Goal: Information Seeking & Learning: Check status

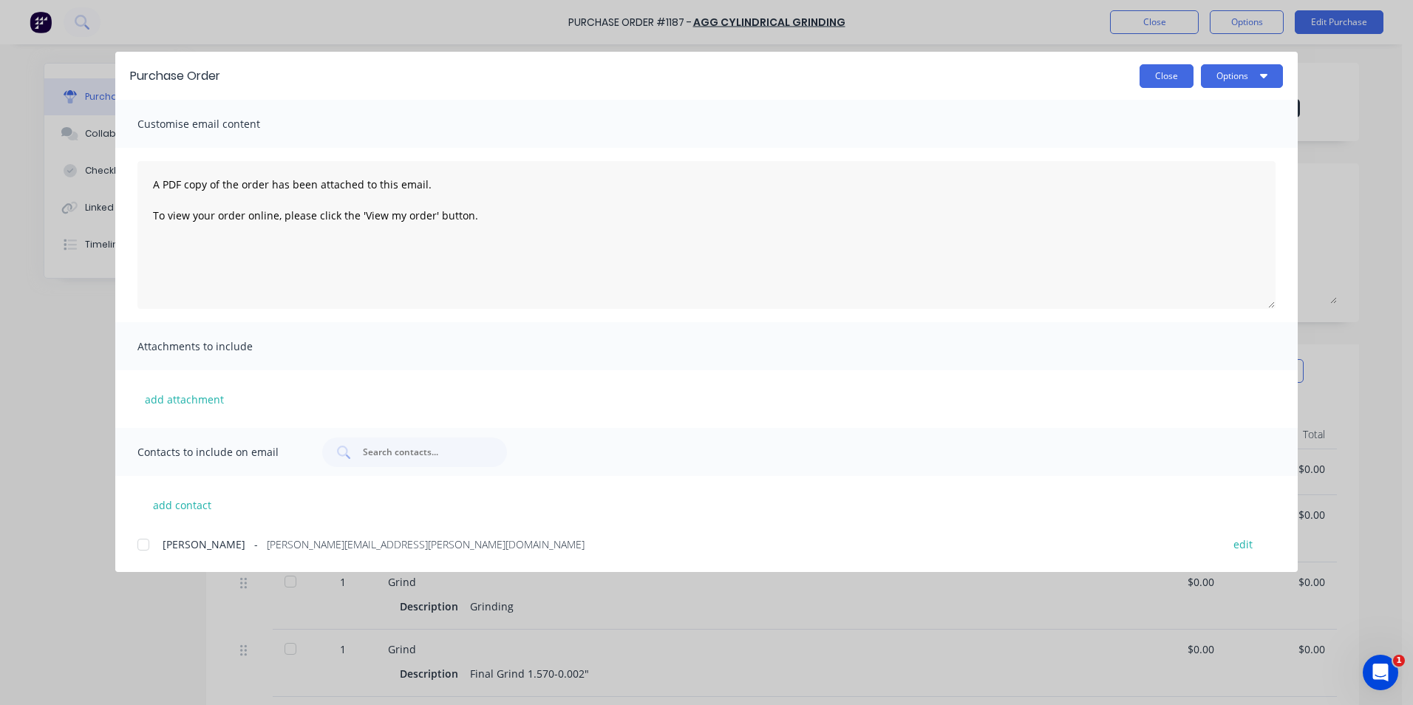
click at [1153, 69] on button "Close" at bounding box center [1167, 76] width 54 height 24
type textarea "x"
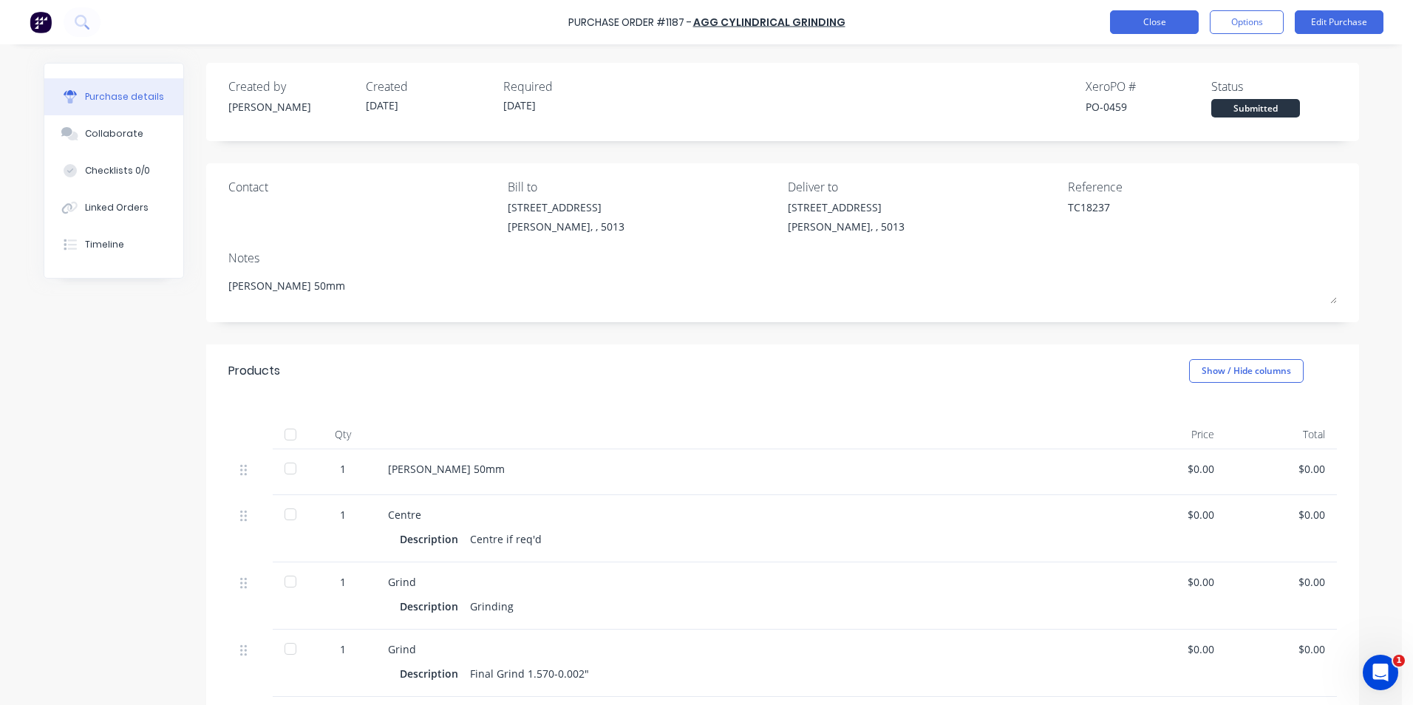
click at [1161, 27] on button "Close" at bounding box center [1154, 22] width 89 height 24
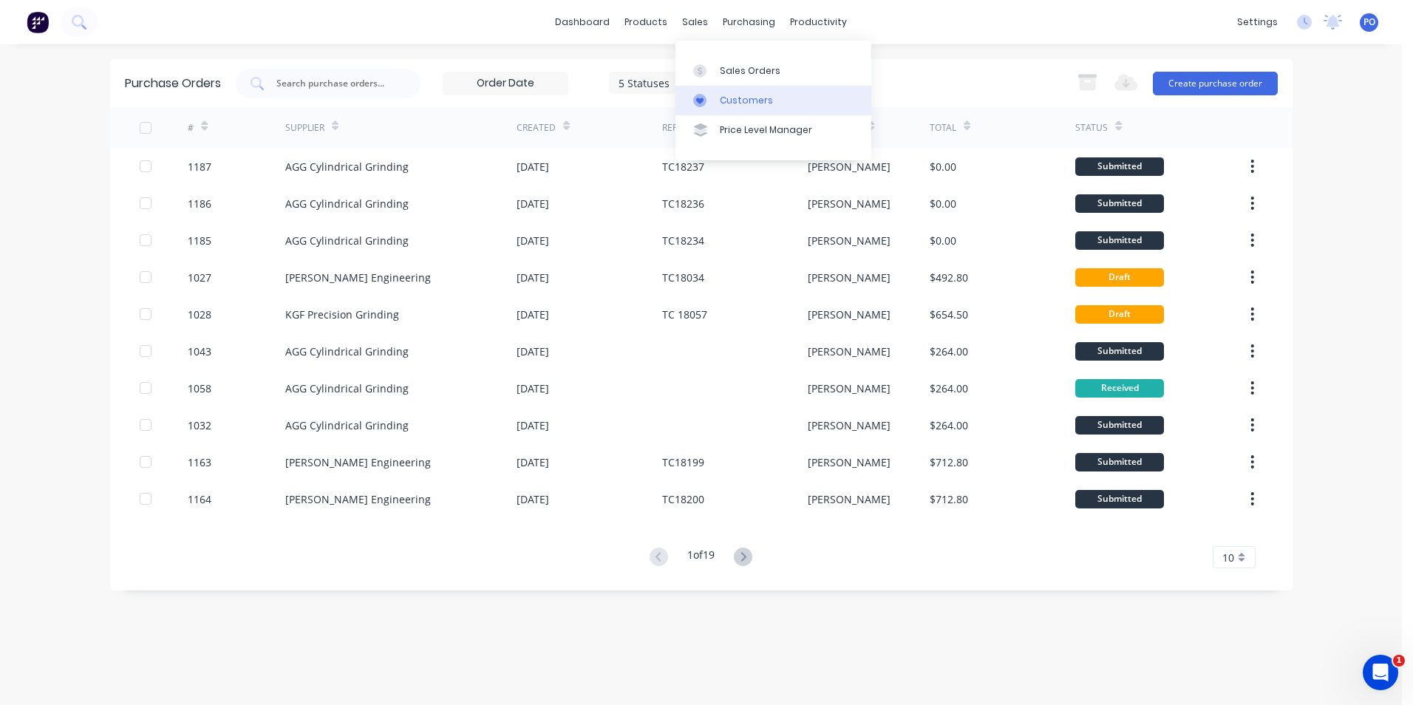
click at [720, 98] on div "Customers" at bounding box center [746, 100] width 53 height 13
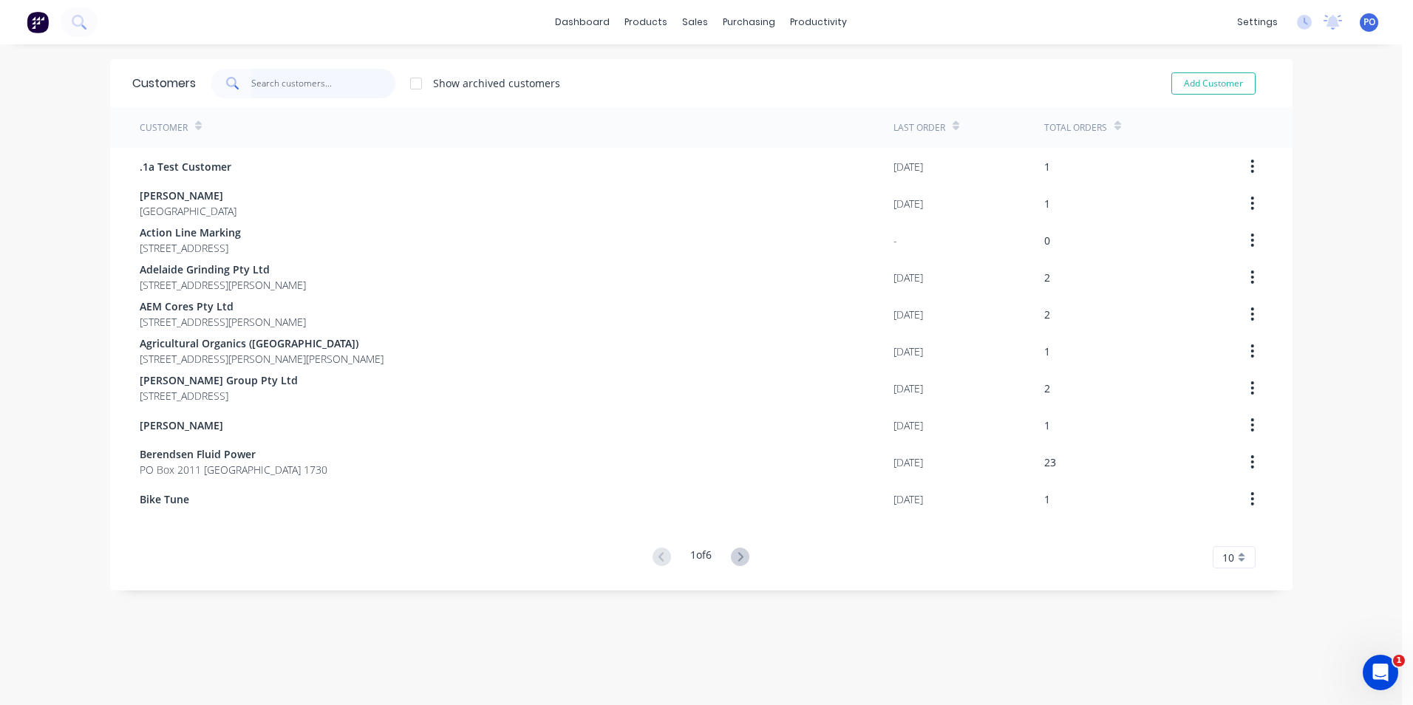
click at [330, 86] on input "text" at bounding box center [323, 84] width 144 height 30
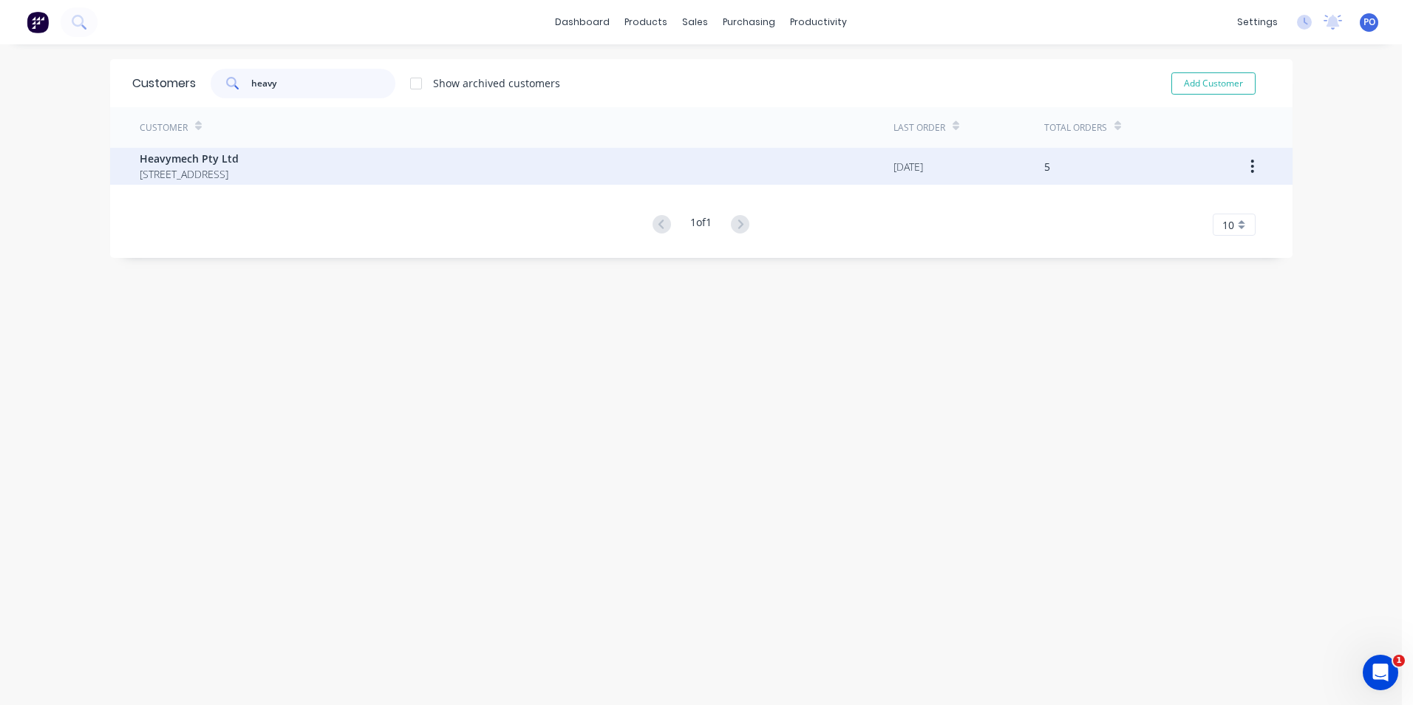
type input "heavy"
click at [386, 164] on div "Heavymech Pty Ltd [STREET_ADDRESS]" at bounding box center [517, 166] width 754 height 37
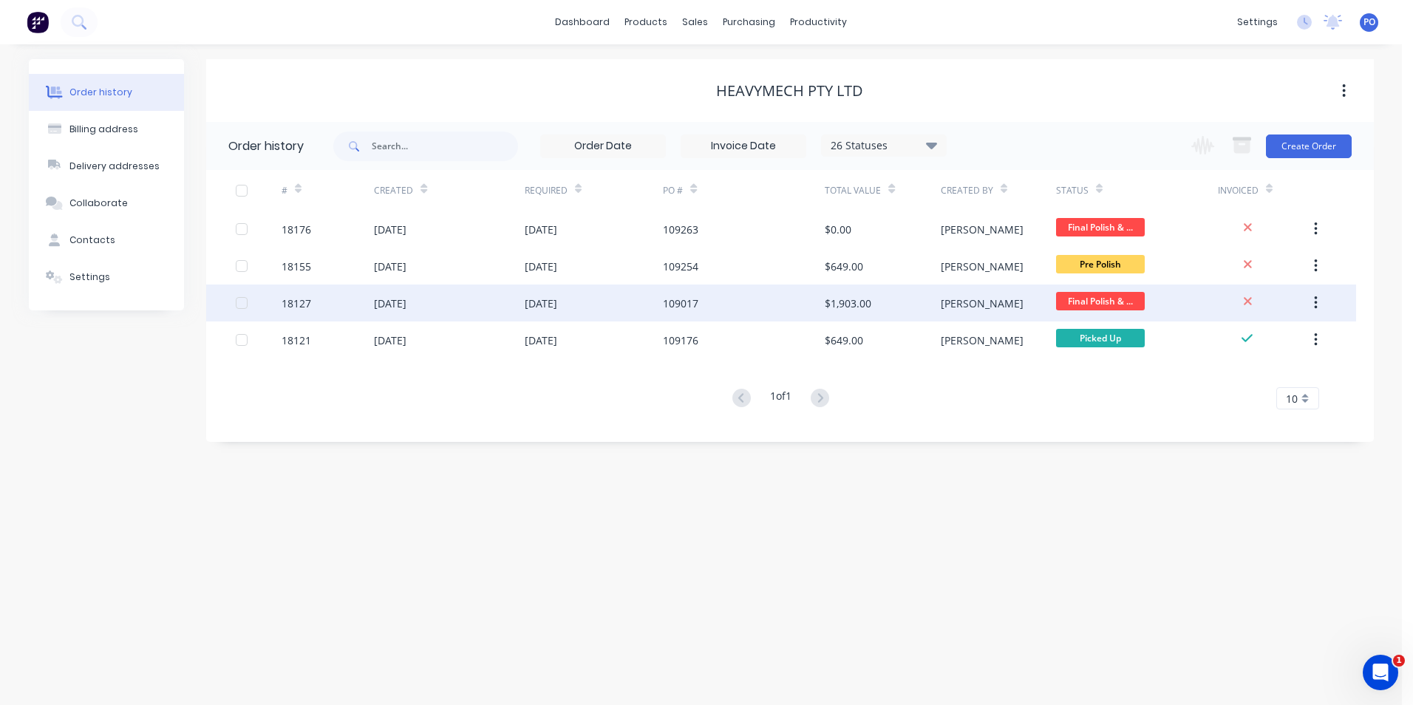
click at [691, 296] on div "109017" at bounding box center [680, 304] width 35 height 16
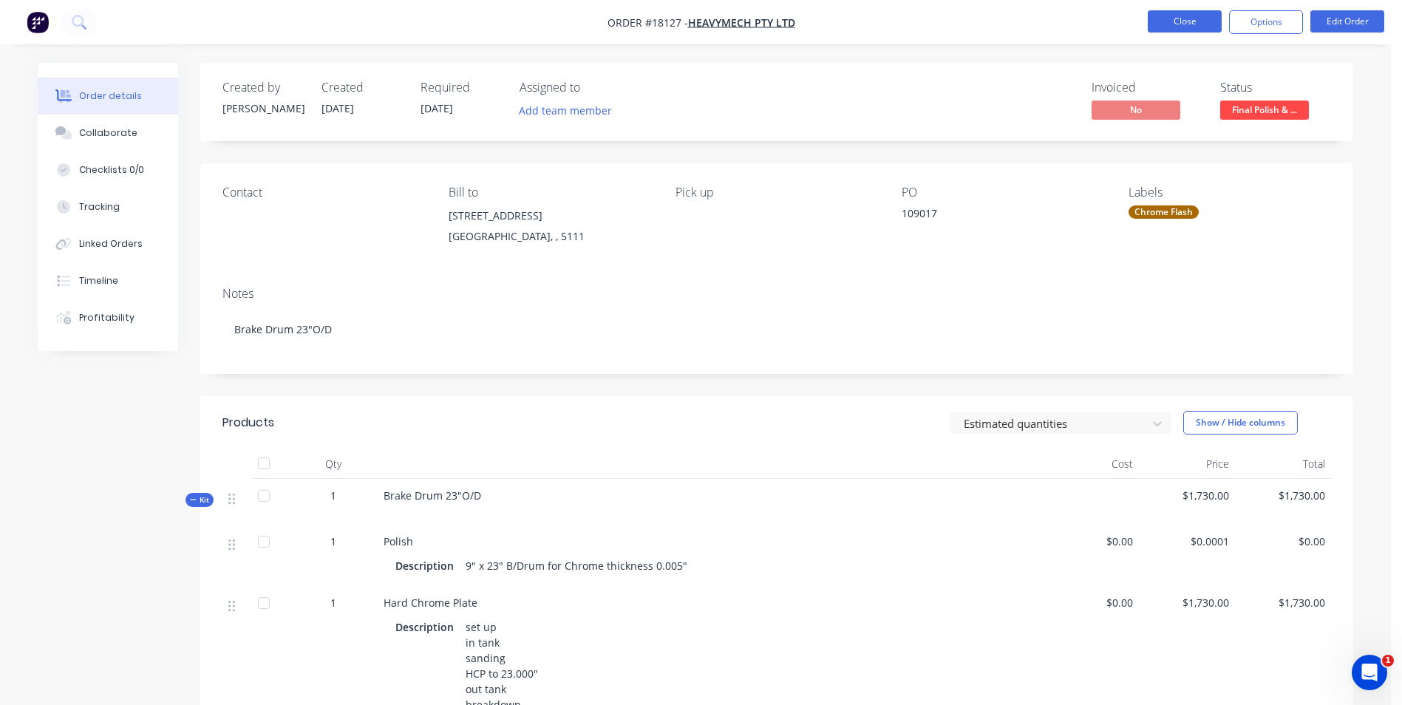
click at [1166, 24] on button "Close" at bounding box center [1185, 21] width 74 height 22
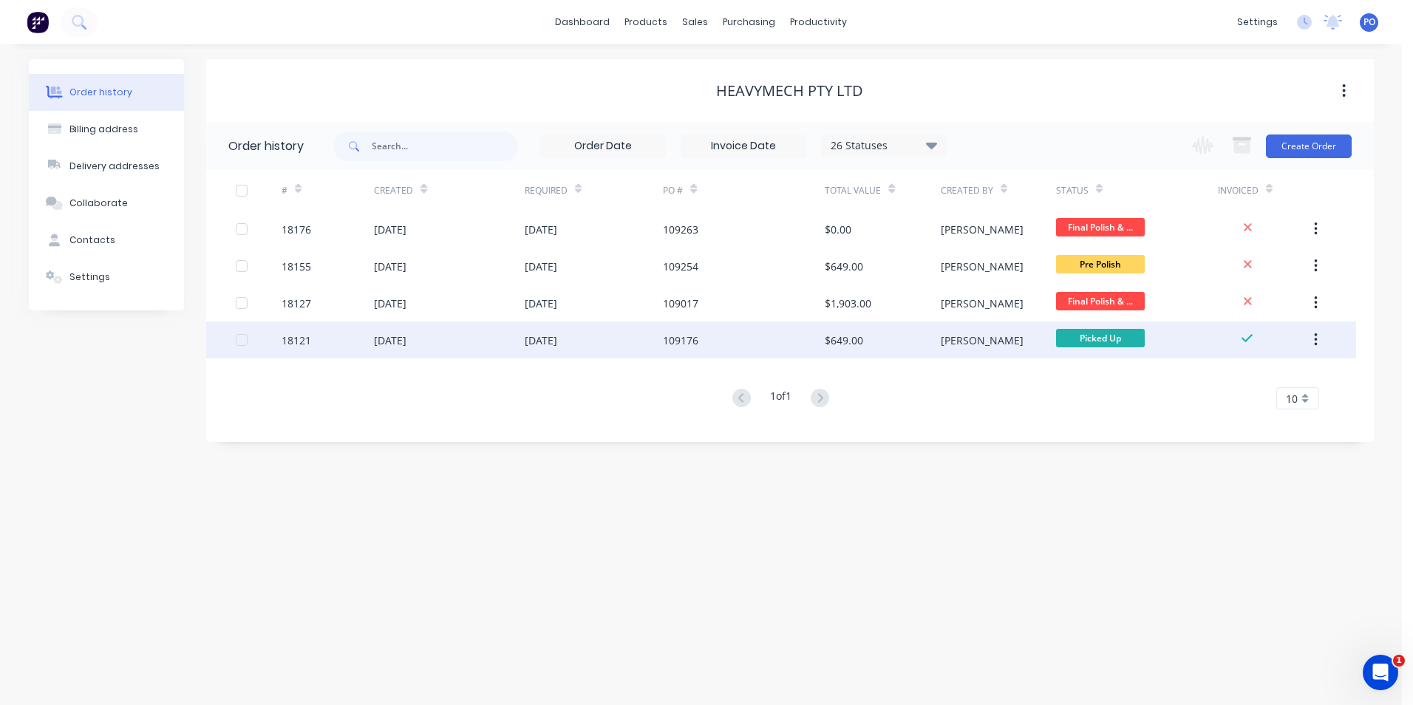
click at [855, 336] on div "$649.00" at bounding box center [844, 341] width 38 height 16
